Goal: Information Seeking & Learning: Learn about a topic

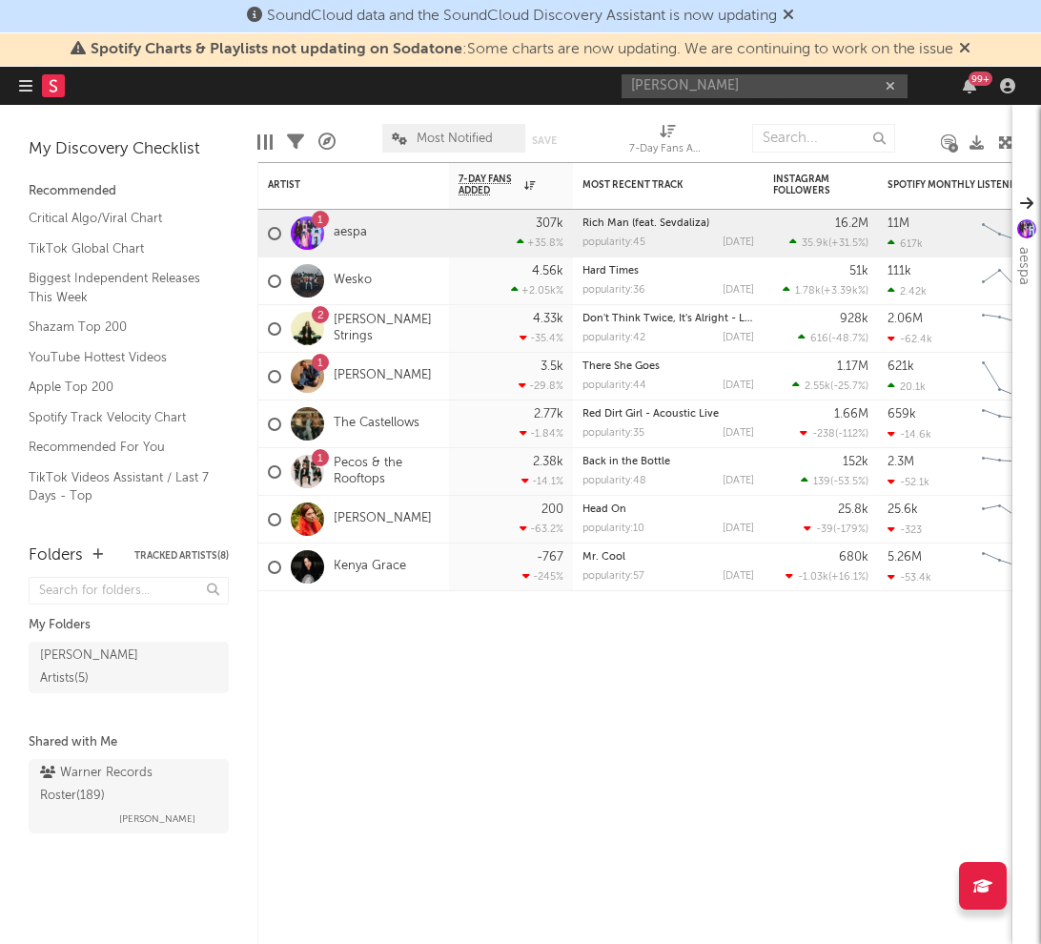
type input "[PERSON_NAME]"
click at [708, 128] on div "[PERSON_NAME]" at bounding box center [793, 124] width 210 height 23
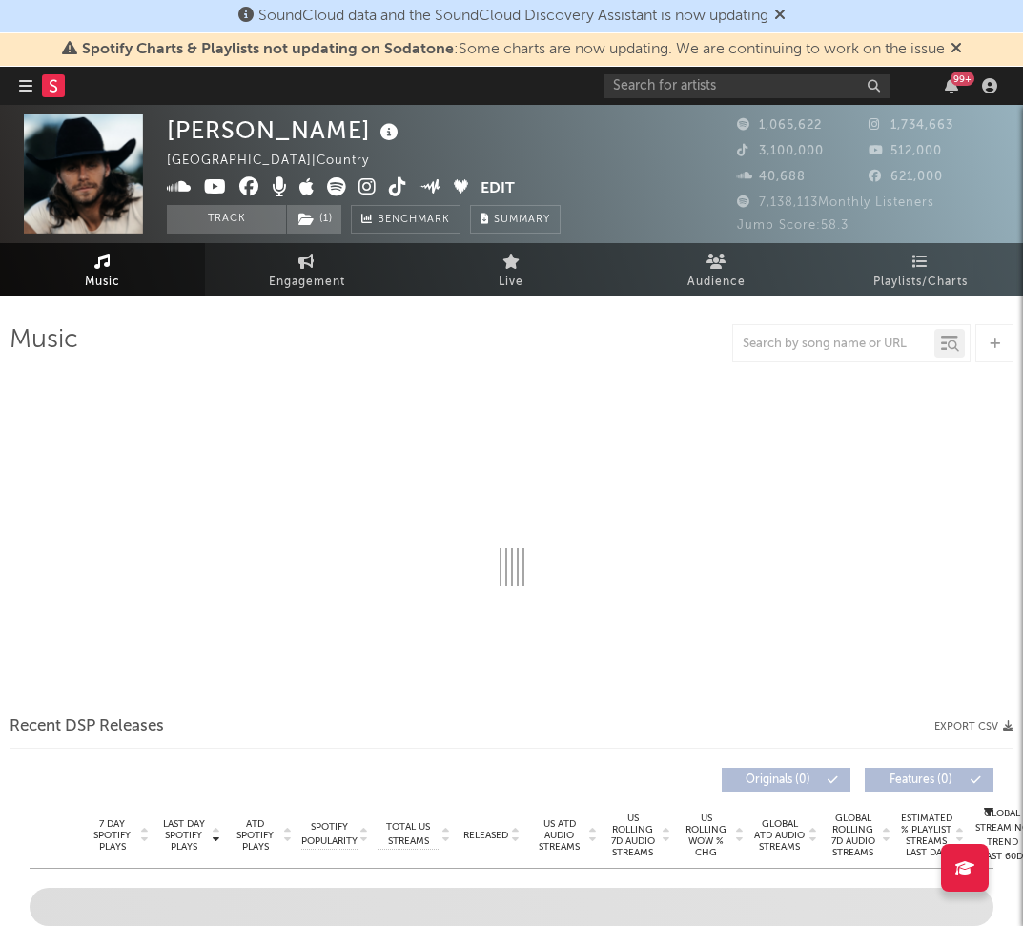
click at [708, 128] on div "[PERSON_NAME] [GEOGRAPHIC_DATA] | Country Edit Track ( 1 ) Benchmark Summary" at bounding box center [440, 173] width 546 height 119
select select "6m"
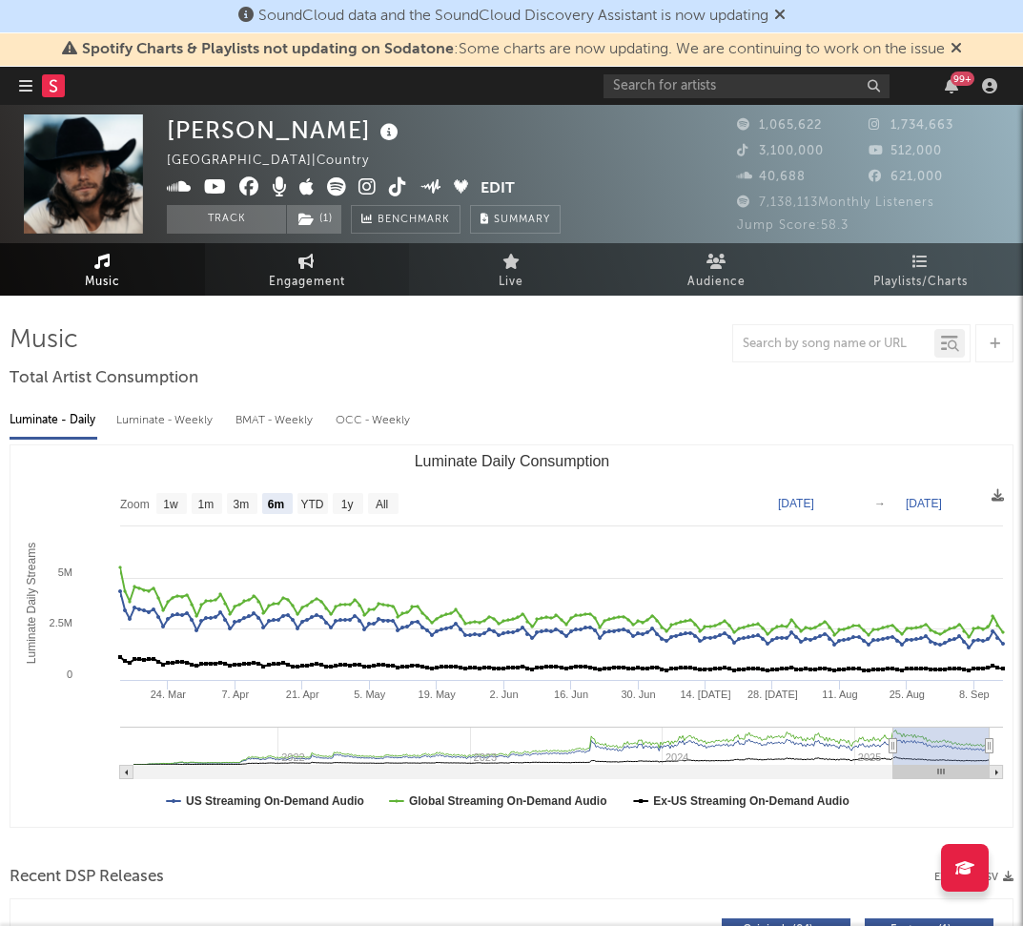
click at [275, 266] on link "Engagement" at bounding box center [307, 269] width 205 height 52
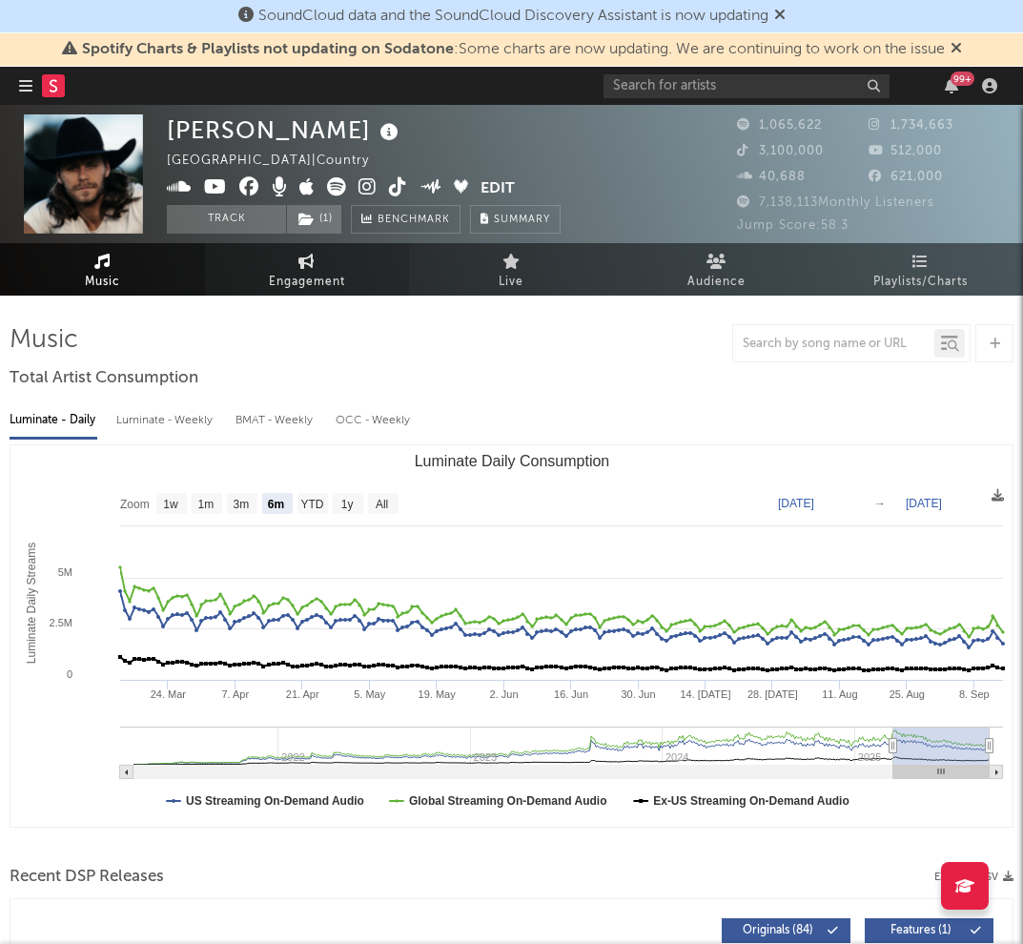
select select "1w"
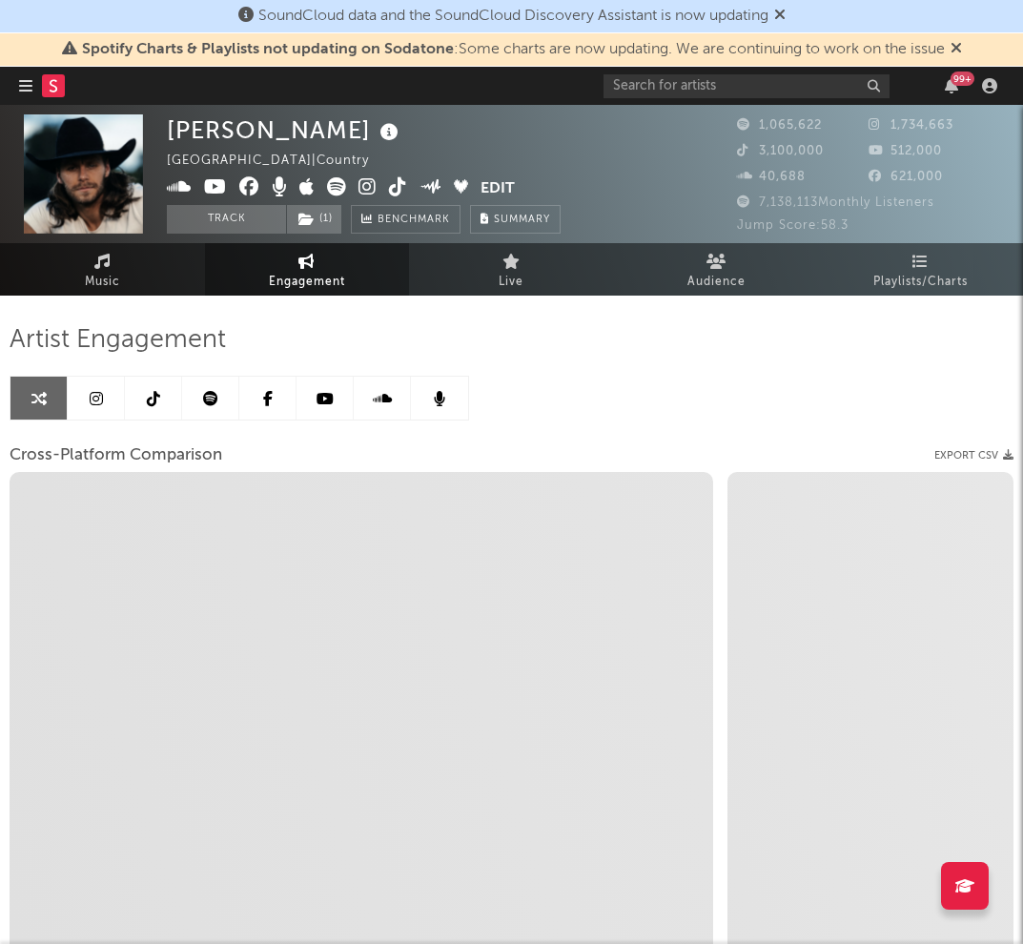
scroll to position [162, 0]
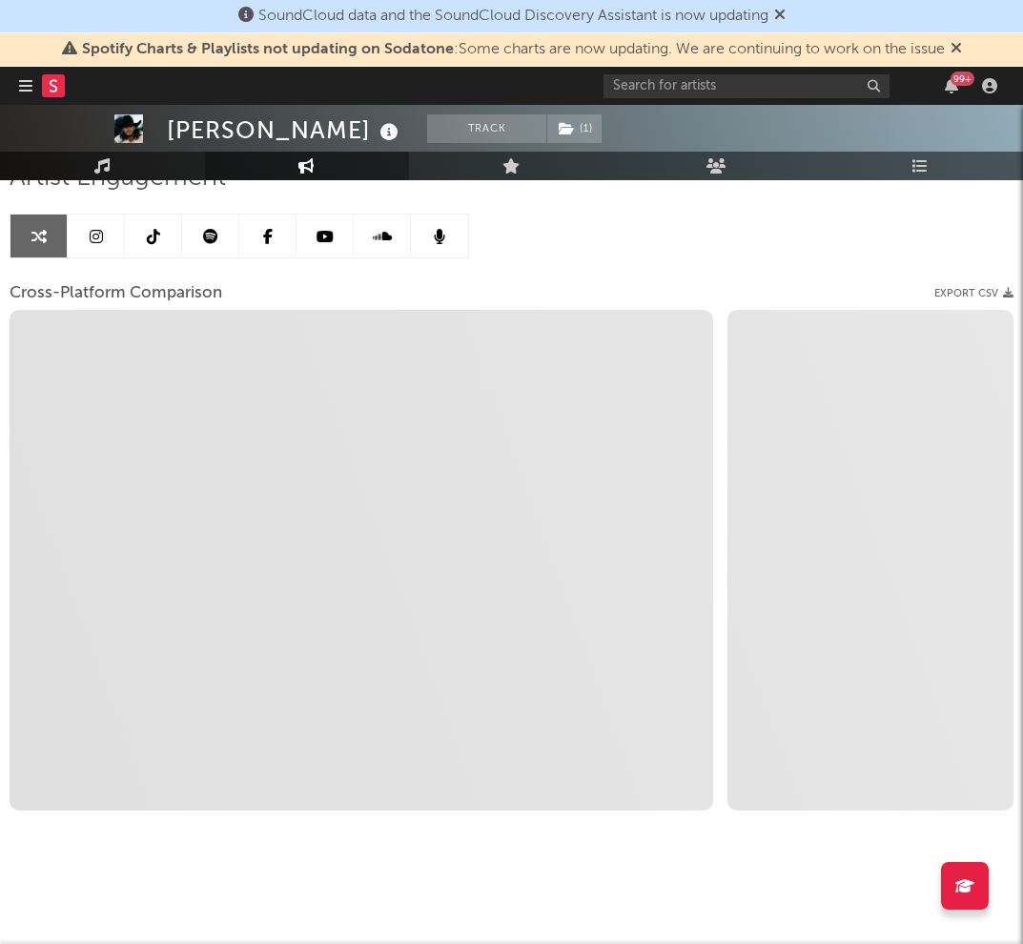
select select "1m"
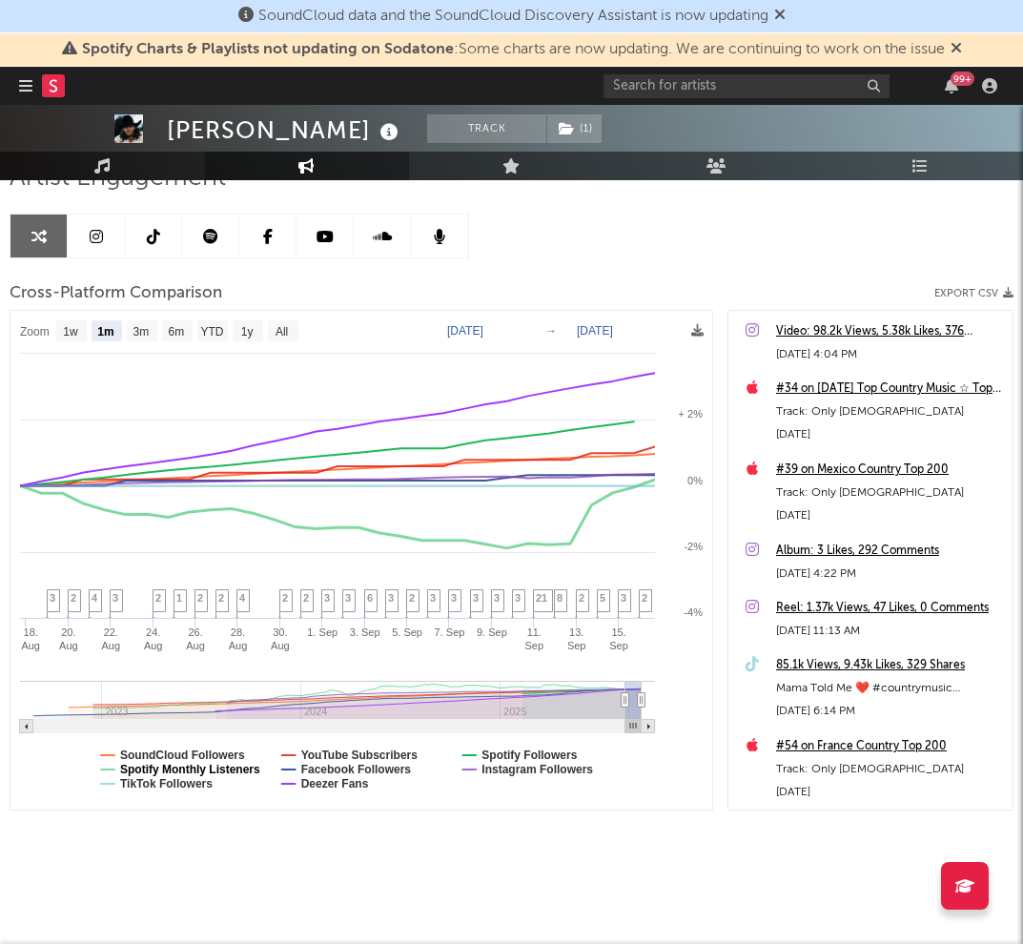
click at [179, 769] on text "Spotify Monthly Listeners" at bounding box center [190, 769] width 140 height 13
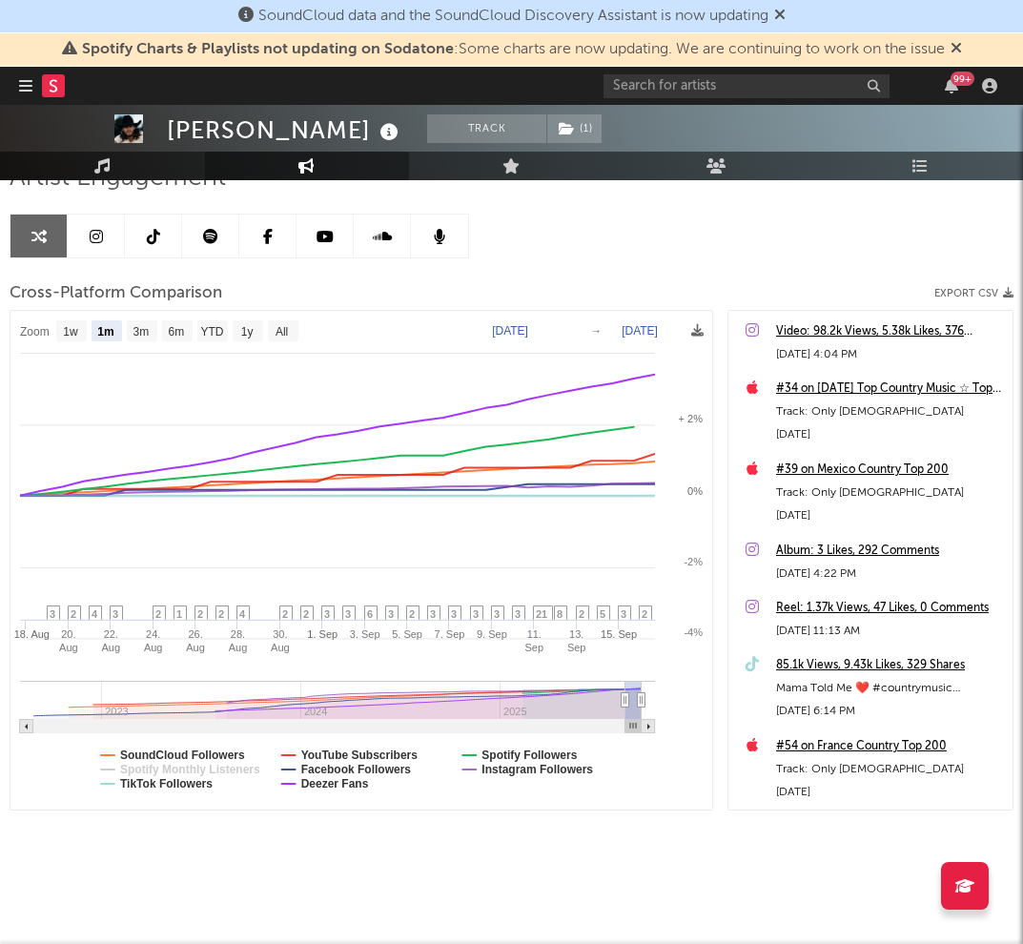
select select "1m"
